Goal: Check status

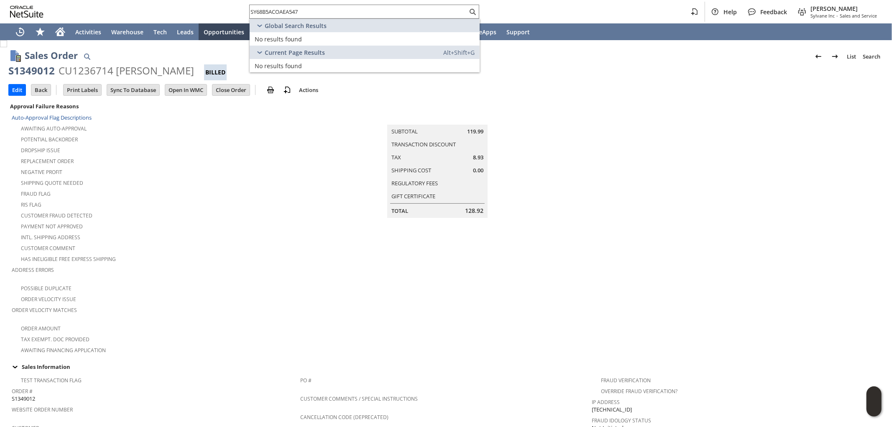
click at [295, 171] on div "Negative Profit" at bounding box center [156, 171] width 289 height 10
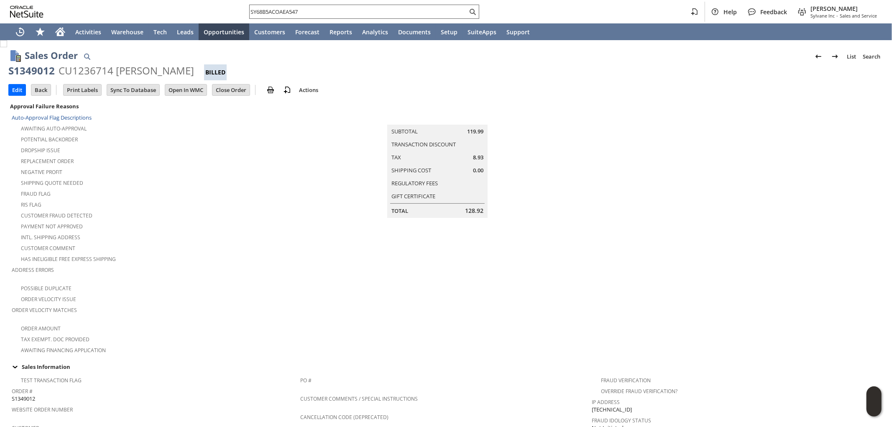
click at [318, 9] on input "SY68B5ACOAEA547" at bounding box center [359, 12] width 218 height 10
click at [279, 10] on input "SY68B5ACOAEA547" at bounding box center [354, 12] width 208 height 10
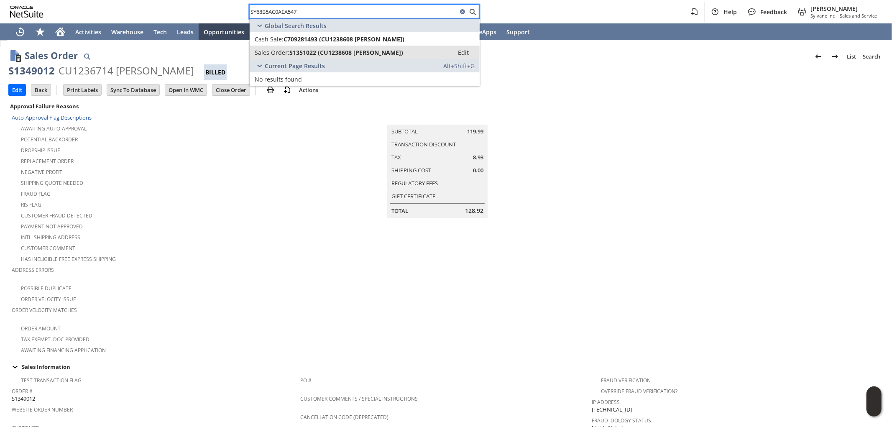
type input "SY68B5AC0AEA547"
click at [342, 49] on span "S1351022 (CU1238608 [PERSON_NAME])" at bounding box center [346, 53] width 114 height 8
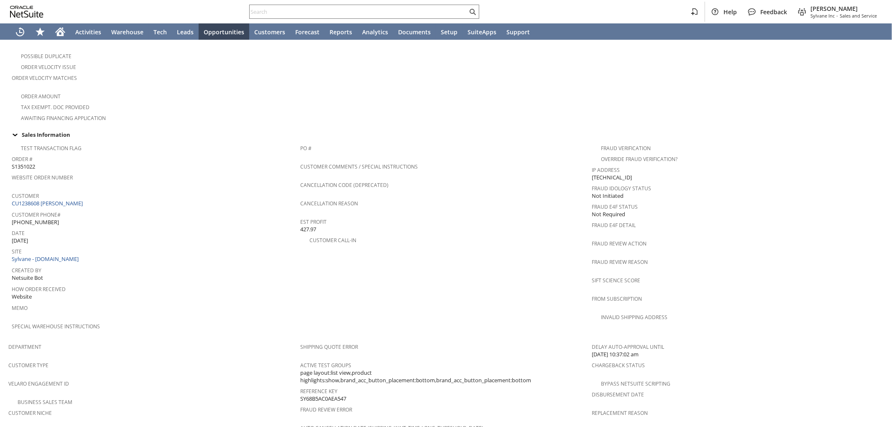
scroll to position [443, 0]
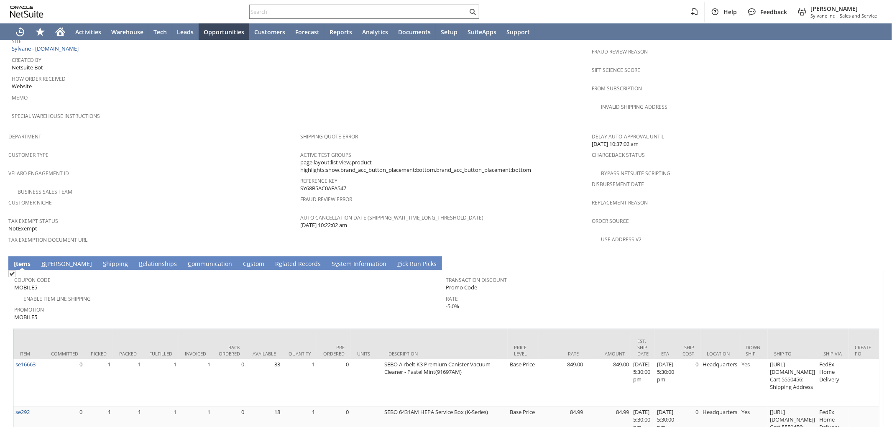
click at [101, 260] on link "S hipping" at bounding box center [115, 264] width 29 height 9
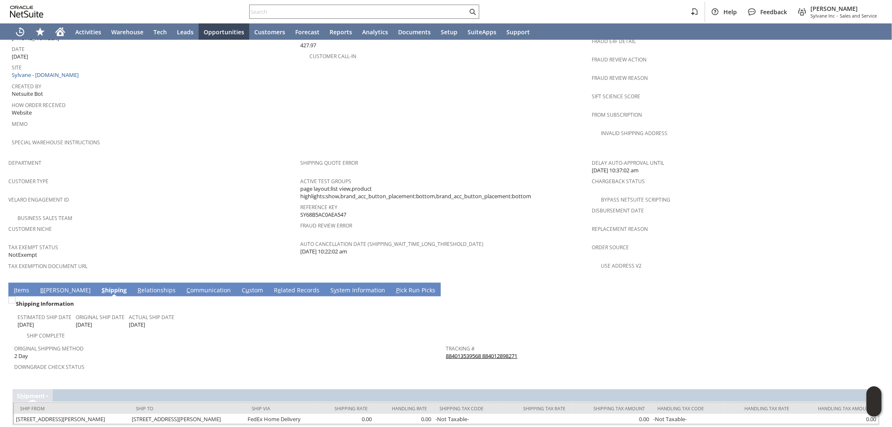
click at [461, 352] on link "884013539568 884012898271" at bounding box center [482, 356] width 72 height 8
